Goal: Task Accomplishment & Management: Manage account settings

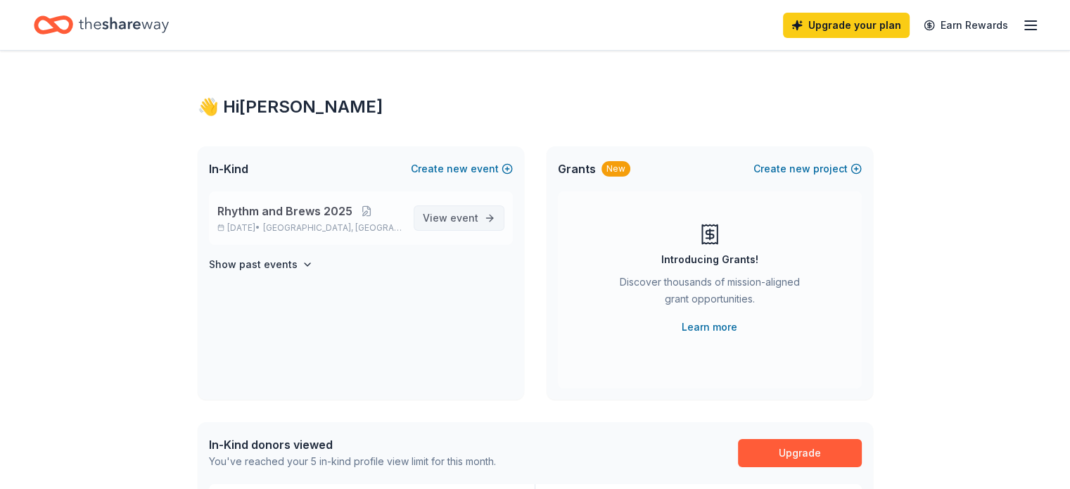
click at [459, 219] on span "event" at bounding box center [464, 218] width 28 height 12
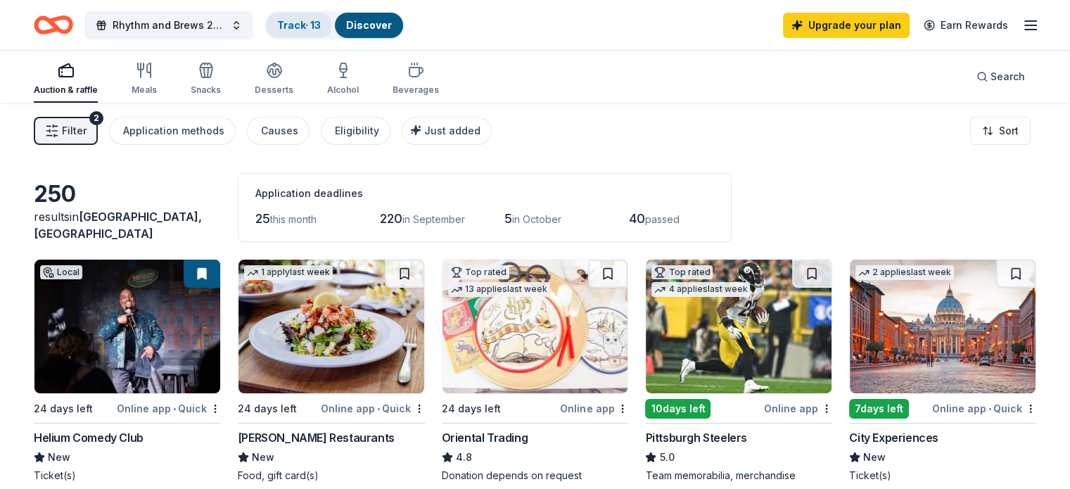
click at [321, 27] on link "Track · 13" at bounding box center [299, 25] width 44 height 12
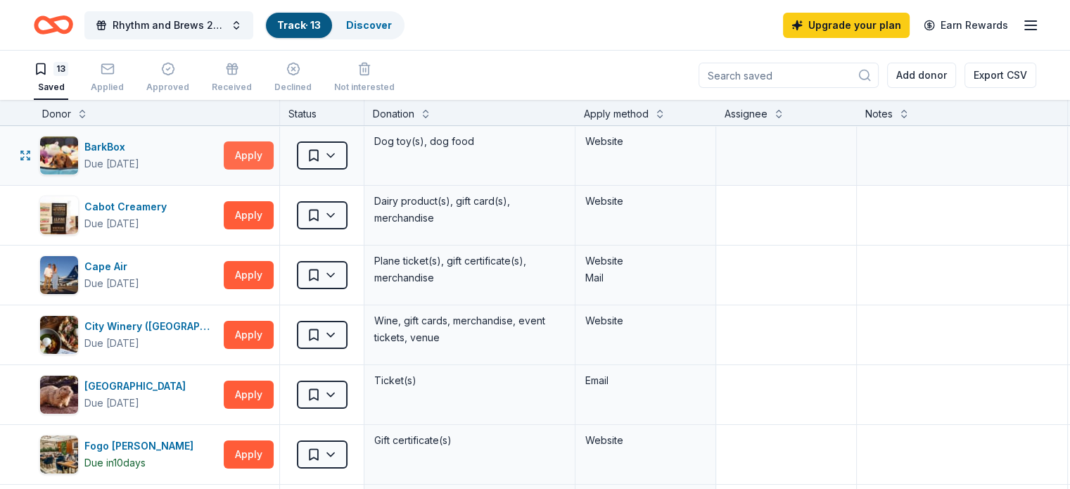
click at [260, 154] on button "Apply" at bounding box center [249, 155] width 50 height 28
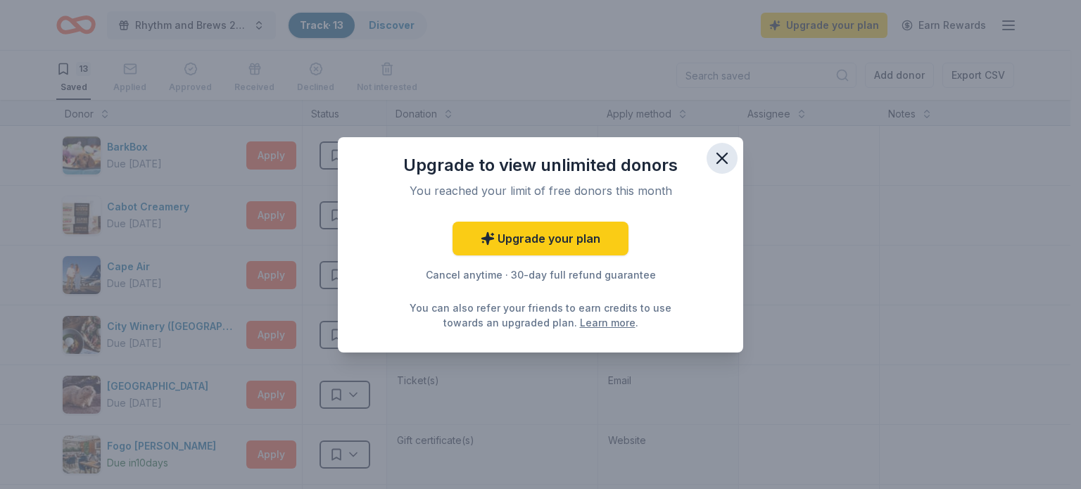
click at [723, 162] on icon "button" at bounding box center [722, 158] width 20 height 20
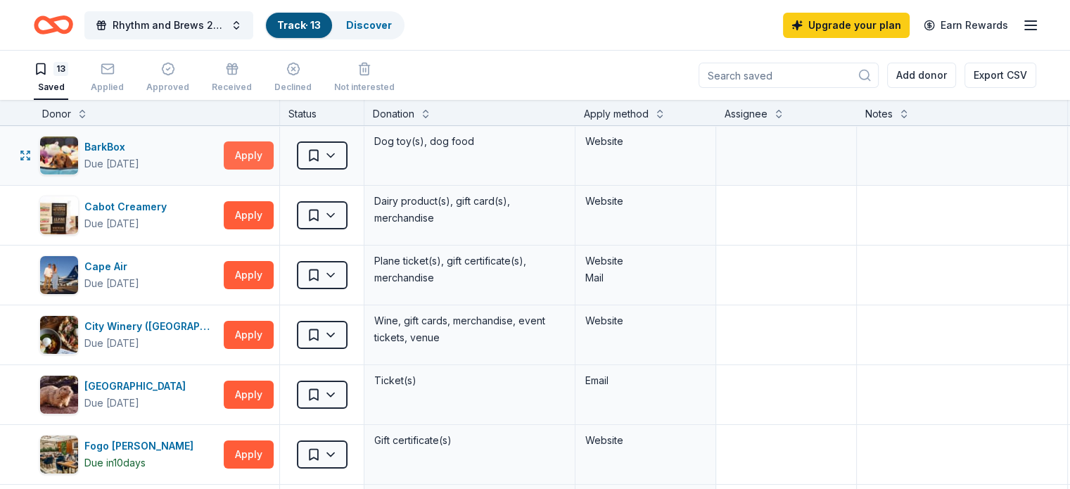
click at [267, 164] on button "Apply" at bounding box center [249, 155] width 50 height 28
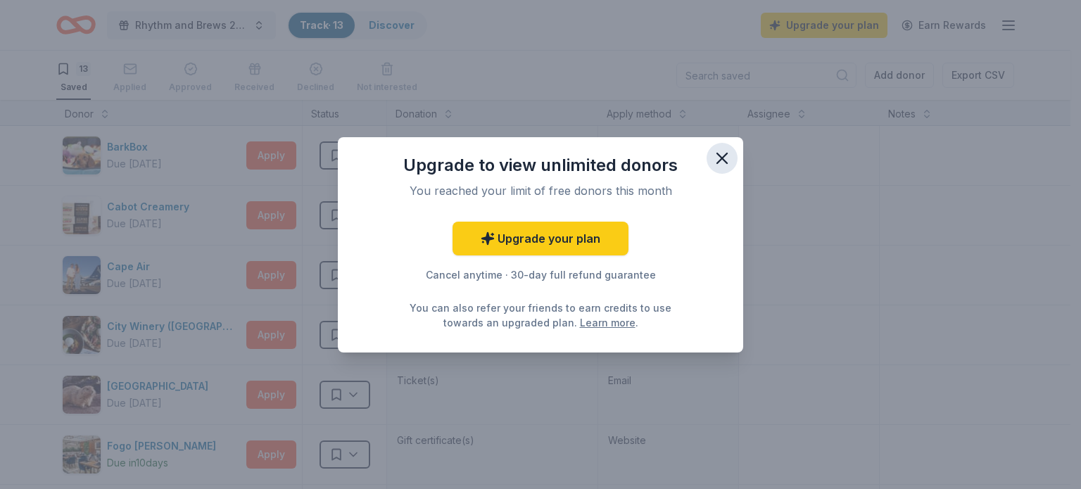
click at [723, 161] on icon "button" at bounding box center [722, 158] width 20 height 20
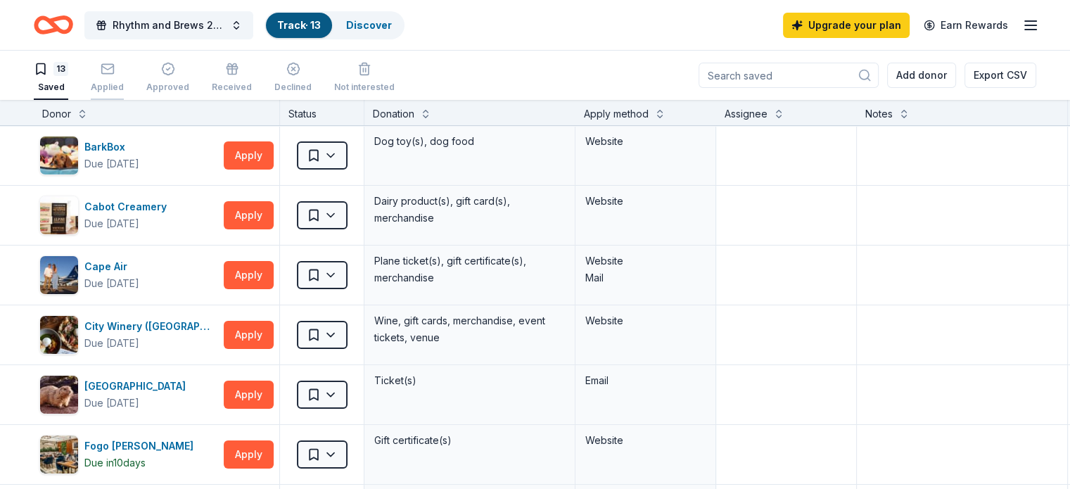
click at [113, 72] on rect "button" at bounding box center [107, 68] width 12 height 9
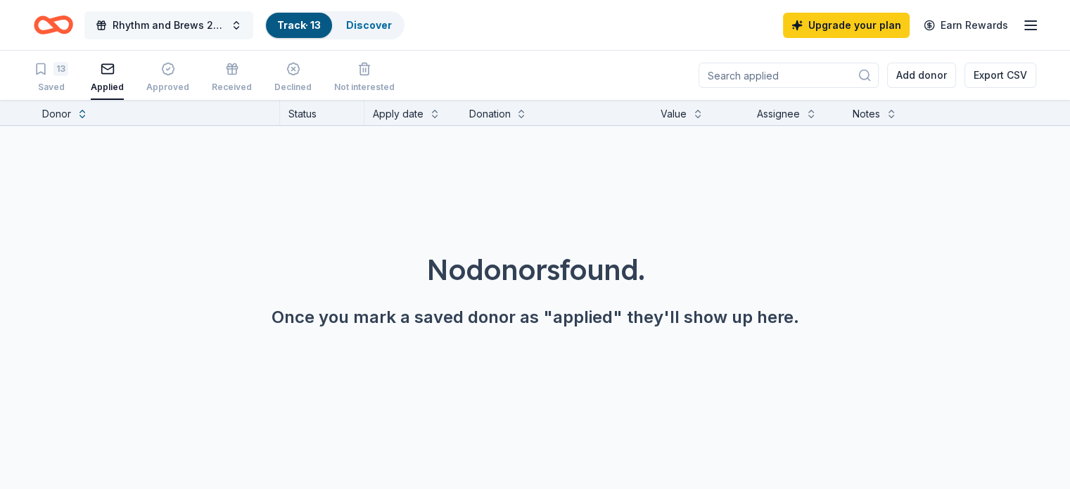
click at [176, 21] on span "Rhythm and Brews 2025" at bounding box center [169, 25] width 113 height 17
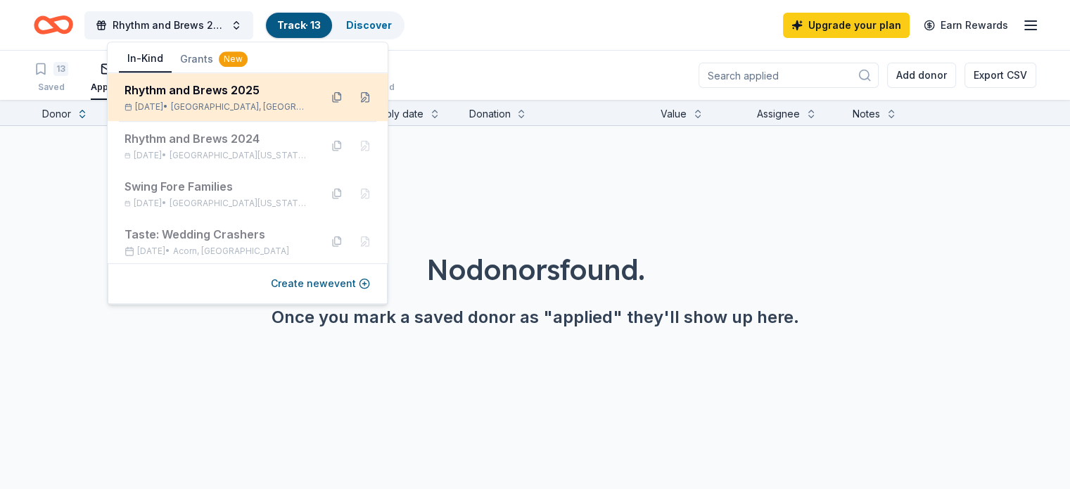
click at [163, 99] on div "Rhythm and Brews [DATE], 2025 • [GEOGRAPHIC_DATA], [GEOGRAPHIC_DATA]" at bounding box center [217, 97] width 184 height 31
